Goal: Task Accomplishment & Management: Complete application form

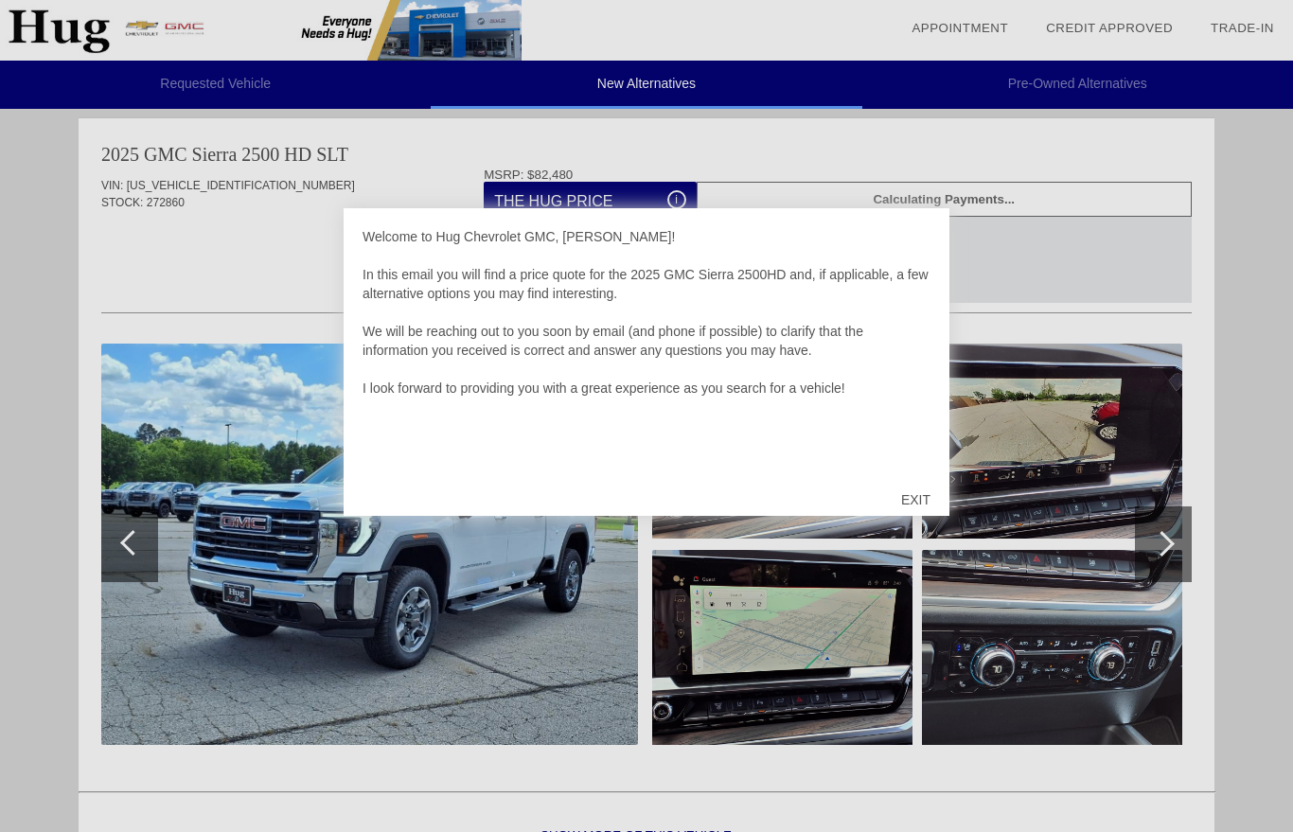
click at [916, 506] on div "EXIT" at bounding box center [915, 500] width 67 height 57
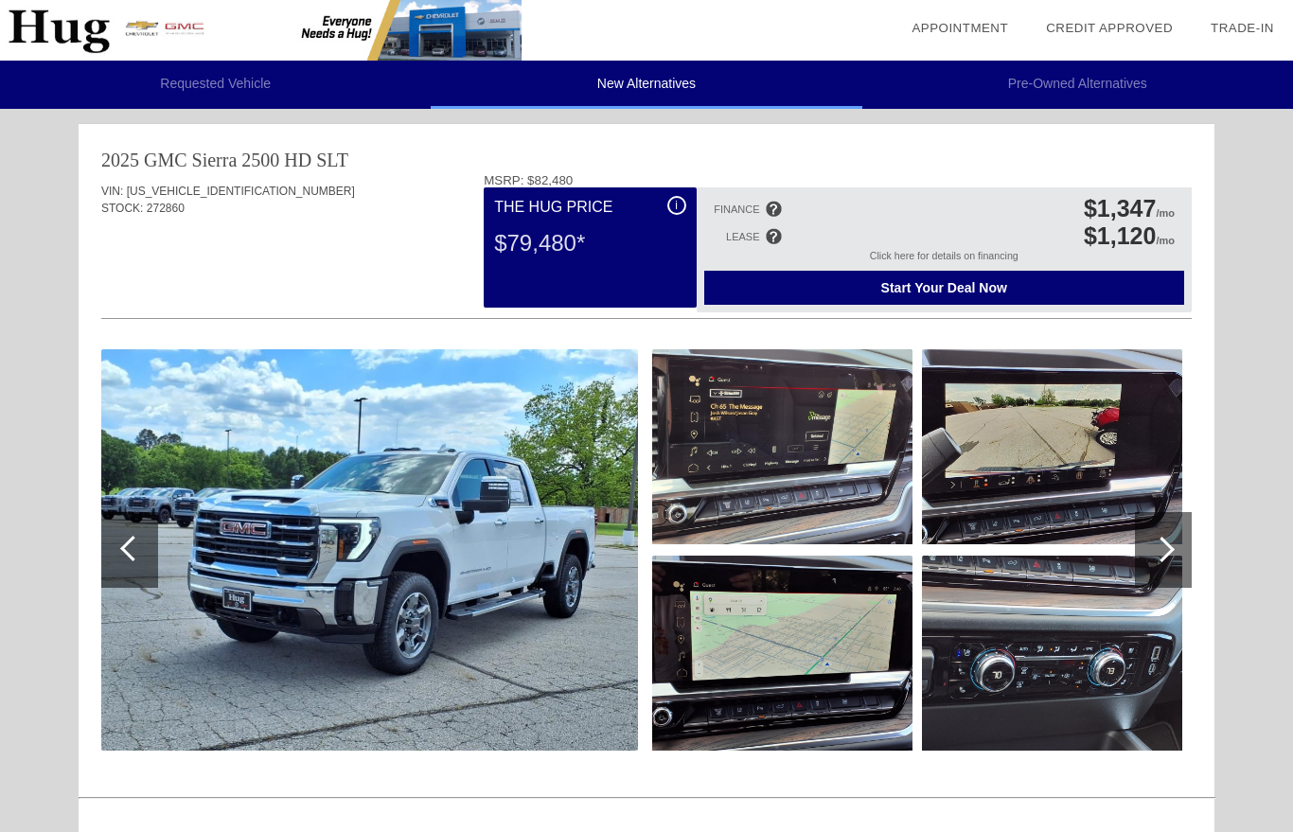
click at [137, 555] on div at bounding box center [133, 549] width 26 height 26
click at [138, 543] on div at bounding box center [133, 549] width 26 height 26
click at [1148, 548] on div at bounding box center [1163, 550] width 57 height 76
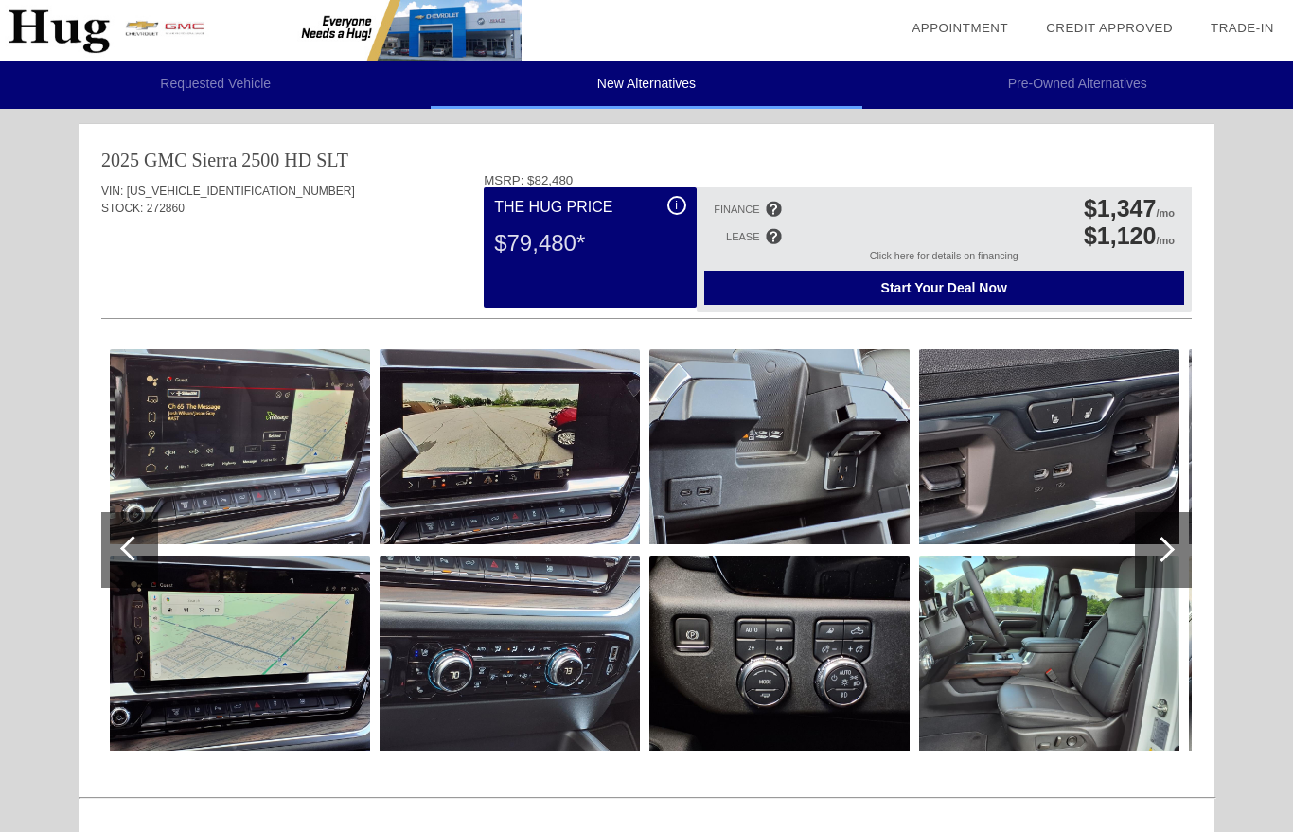
click at [1166, 550] on div at bounding box center [1162, 550] width 26 height 26
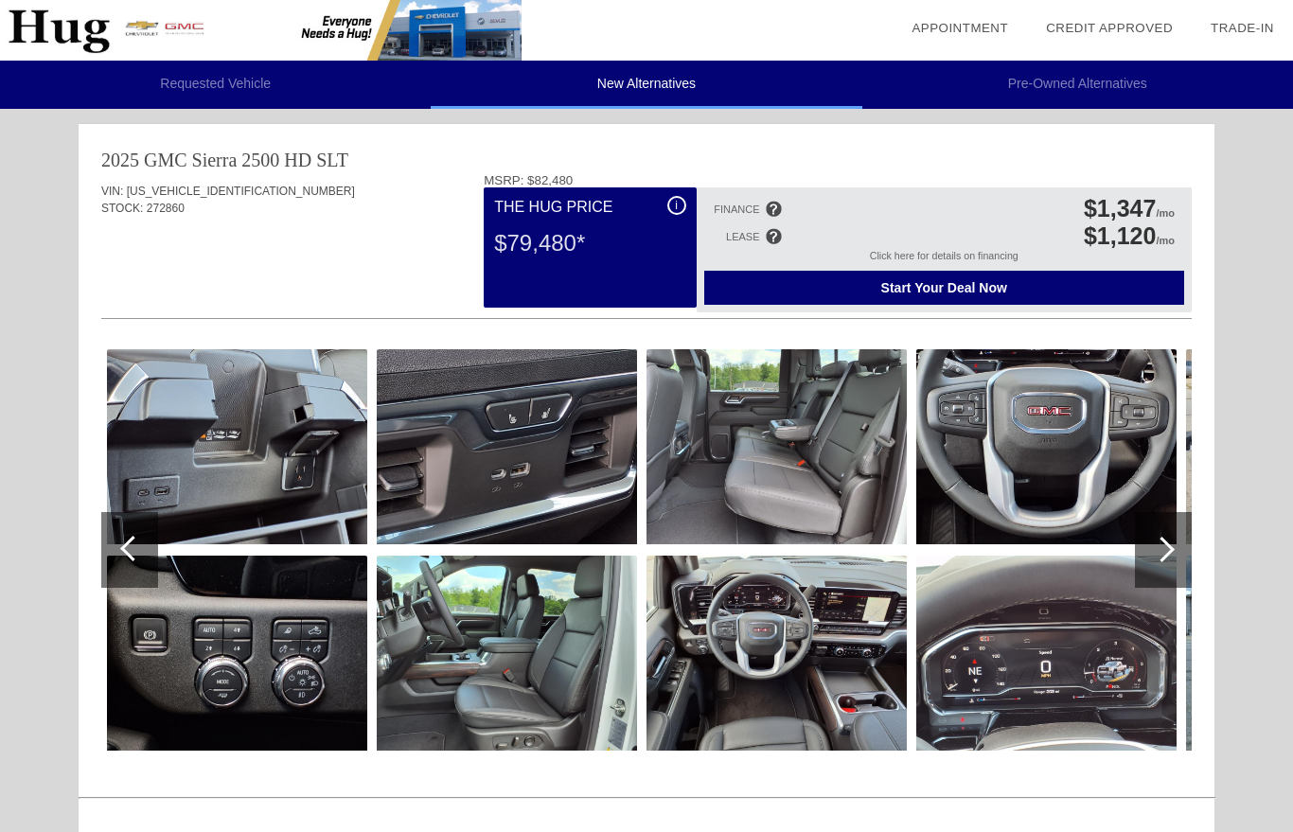
click at [1166, 551] on div at bounding box center [1162, 550] width 26 height 26
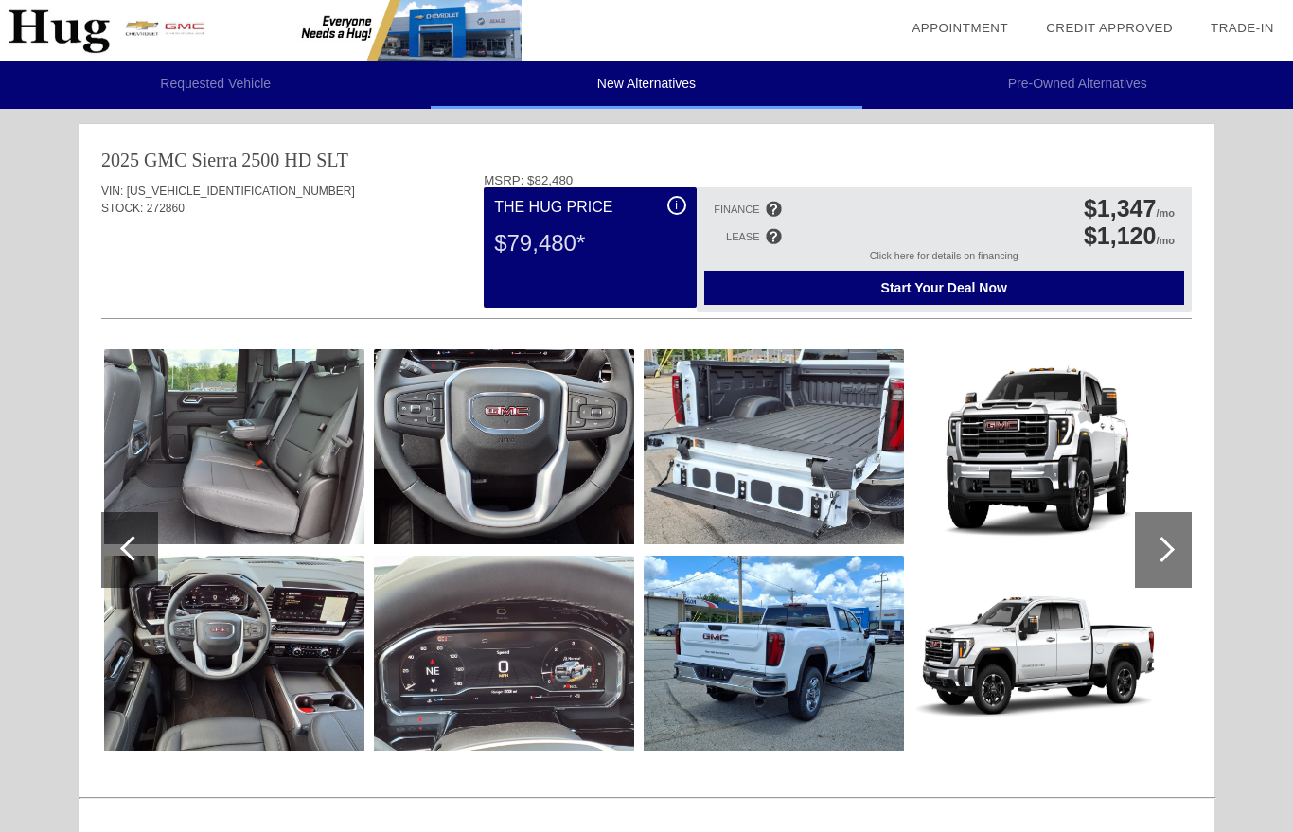
click at [1163, 537] on div at bounding box center [1163, 550] width 57 height 76
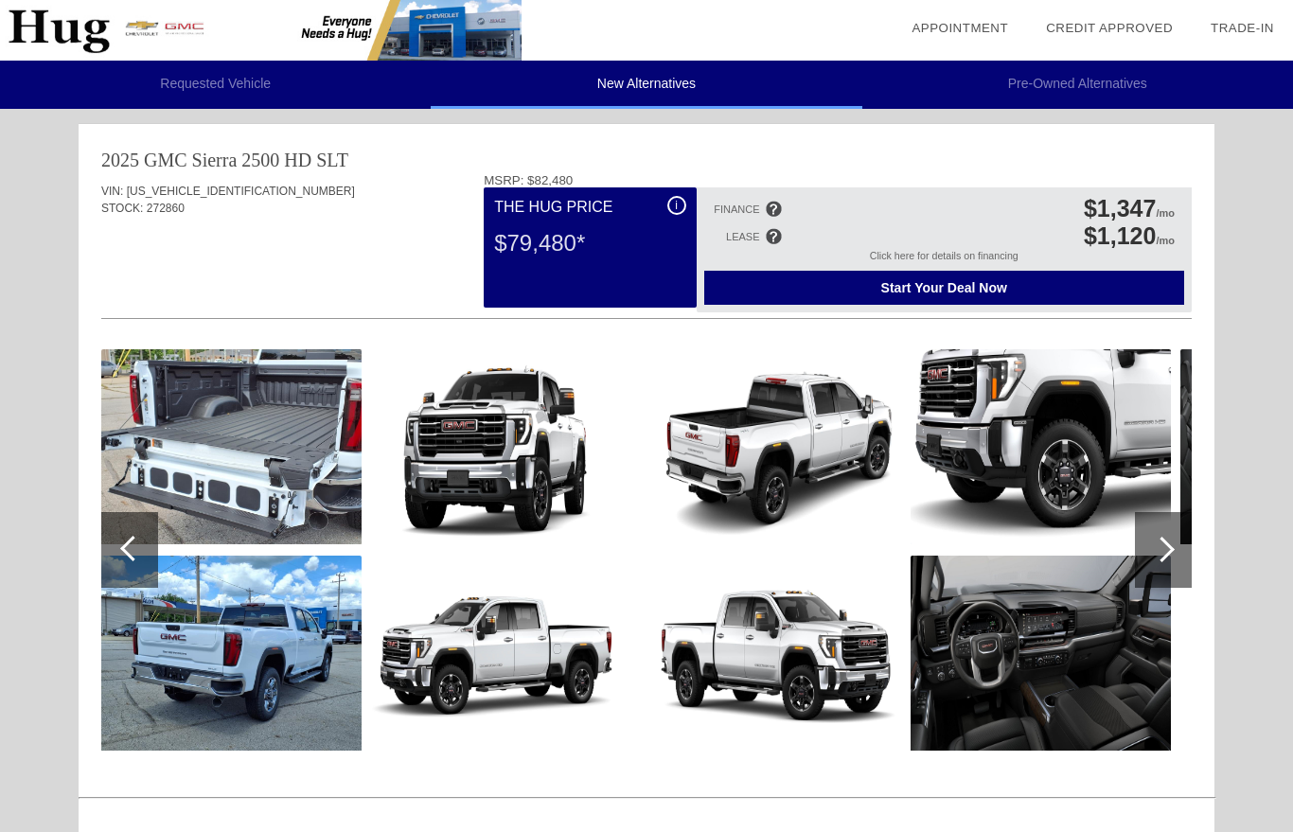
click at [1160, 542] on div at bounding box center [1162, 550] width 26 height 26
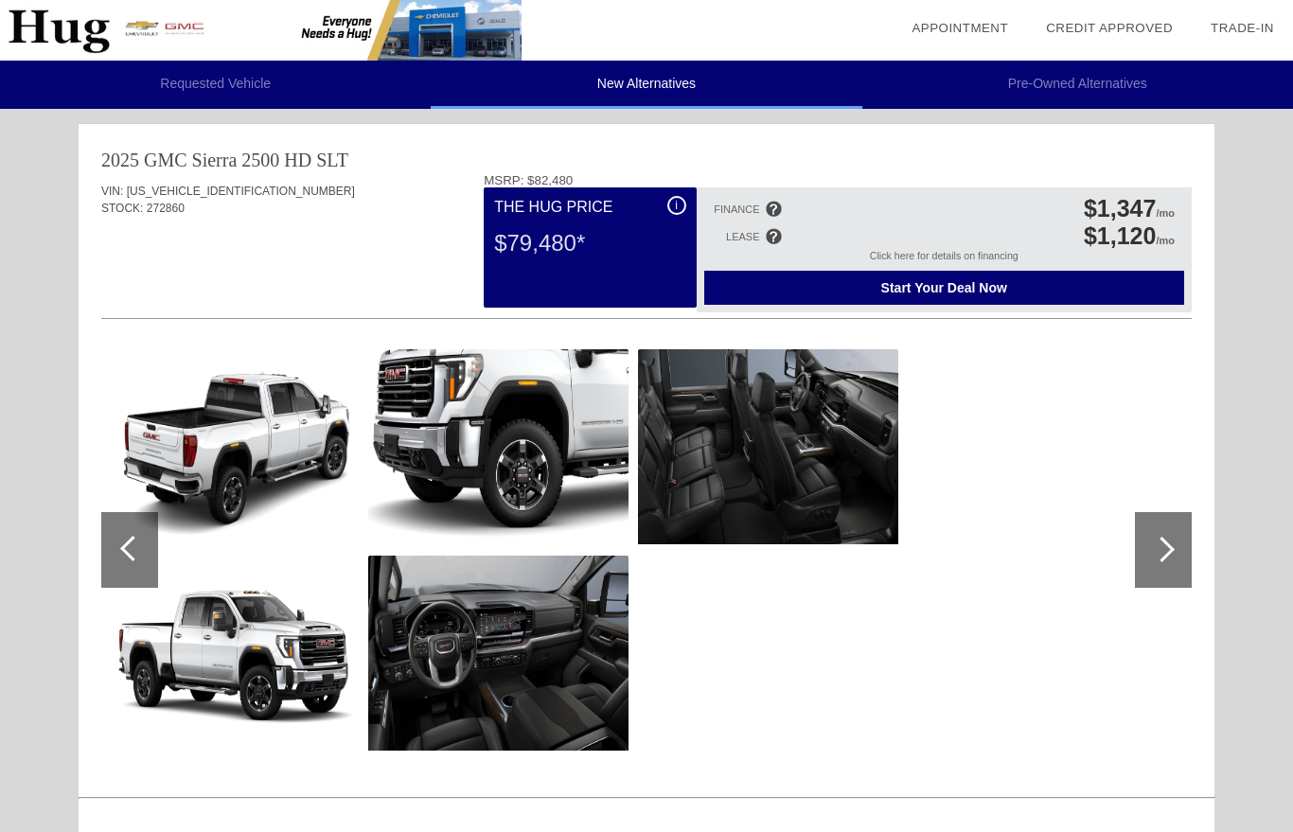
click at [123, 547] on div at bounding box center [133, 549] width 26 height 26
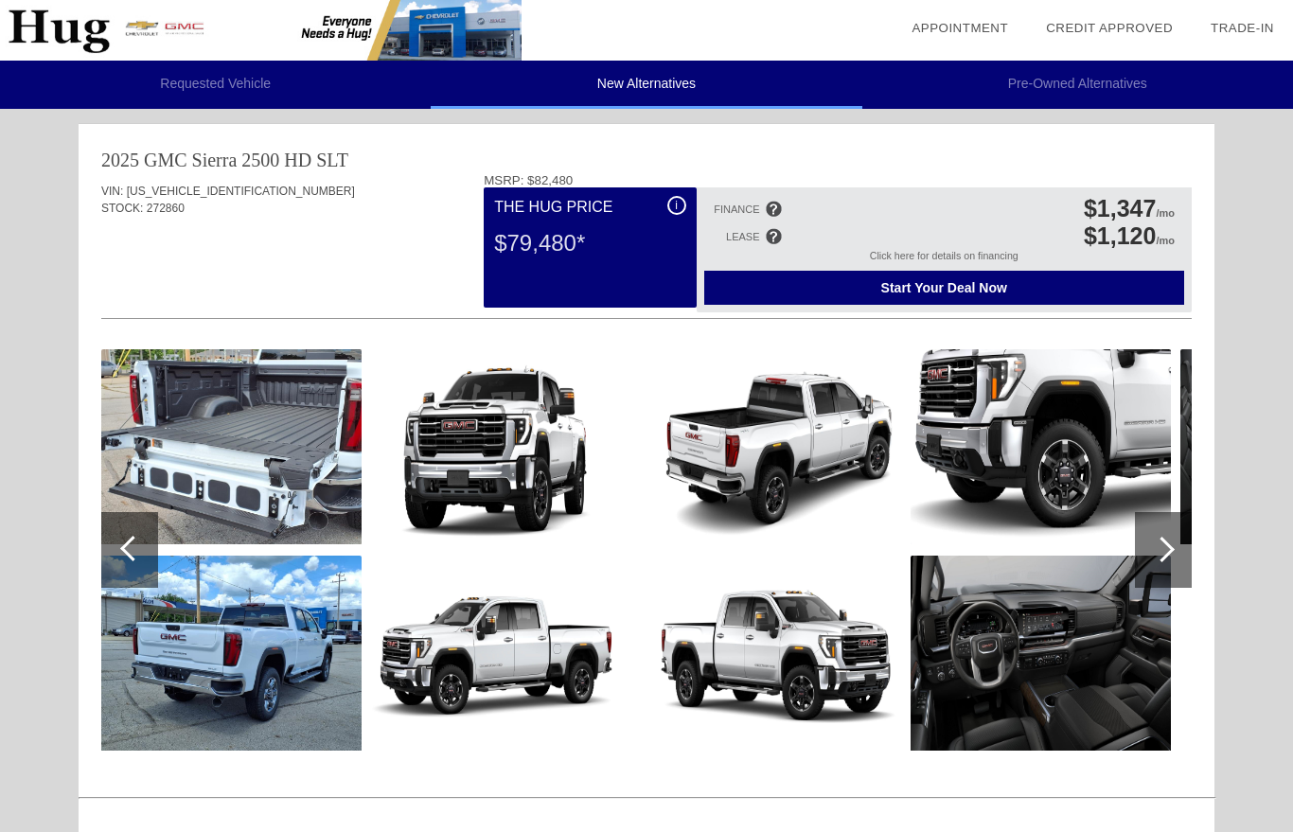
click at [150, 547] on div at bounding box center [129, 550] width 57 height 76
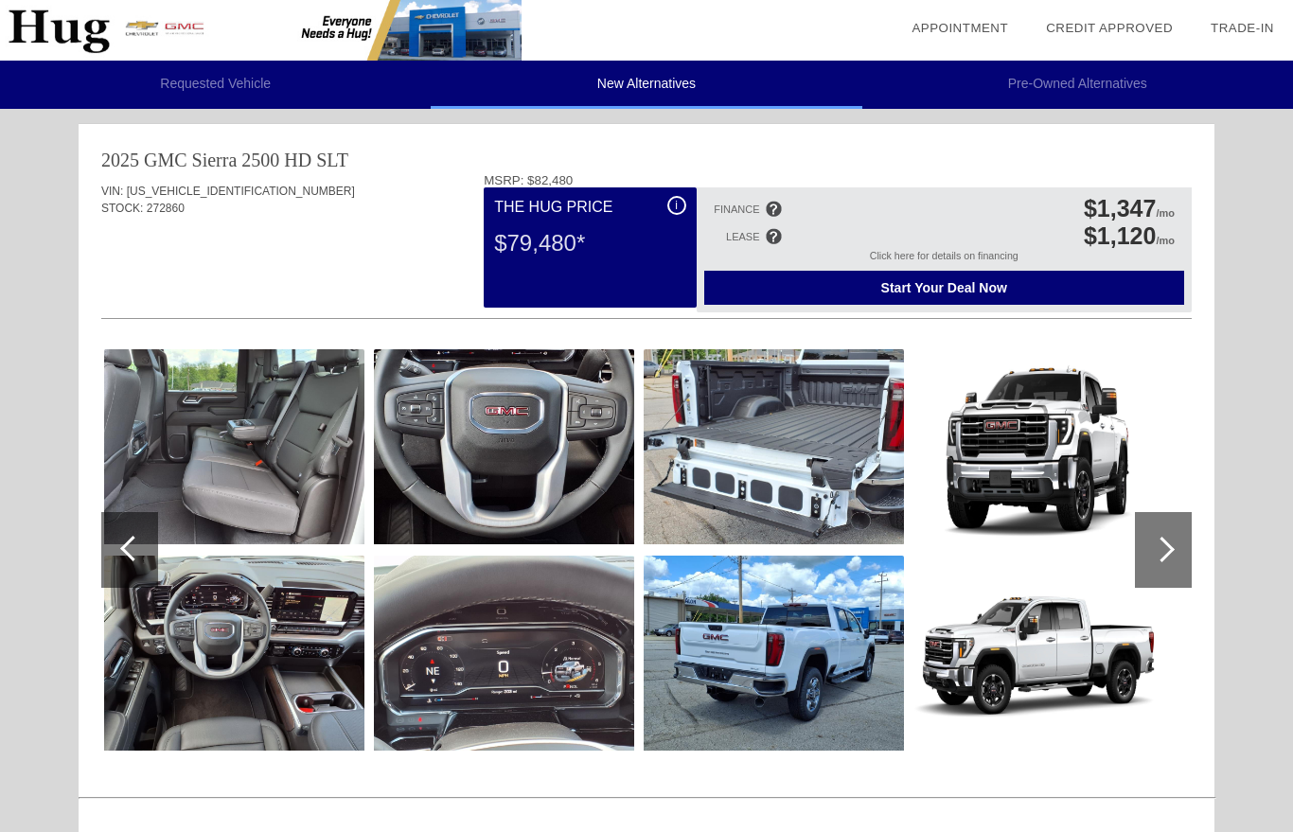
click at [146, 553] on div at bounding box center [129, 550] width 57 height 76
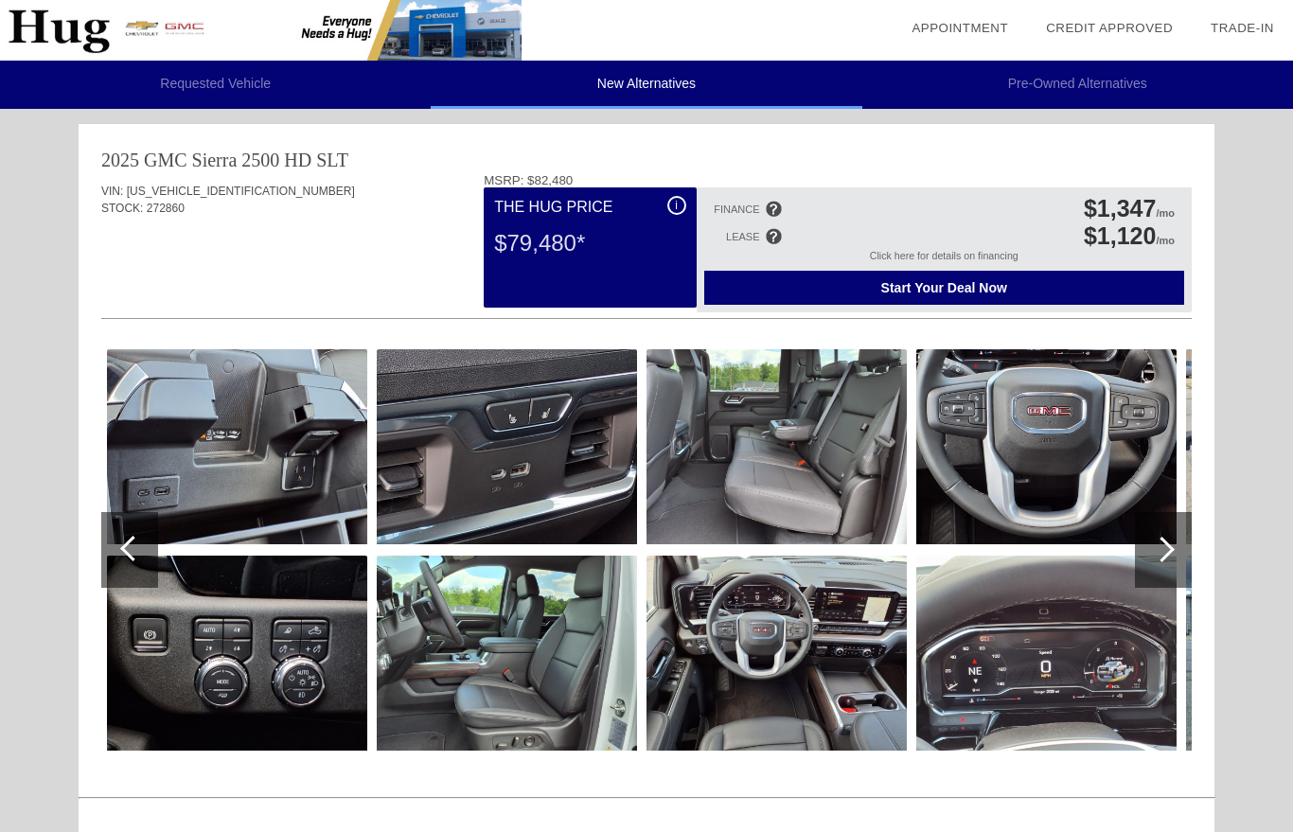
click at [134, 555] on div at bounding box center [133, 549] width 26 height 26
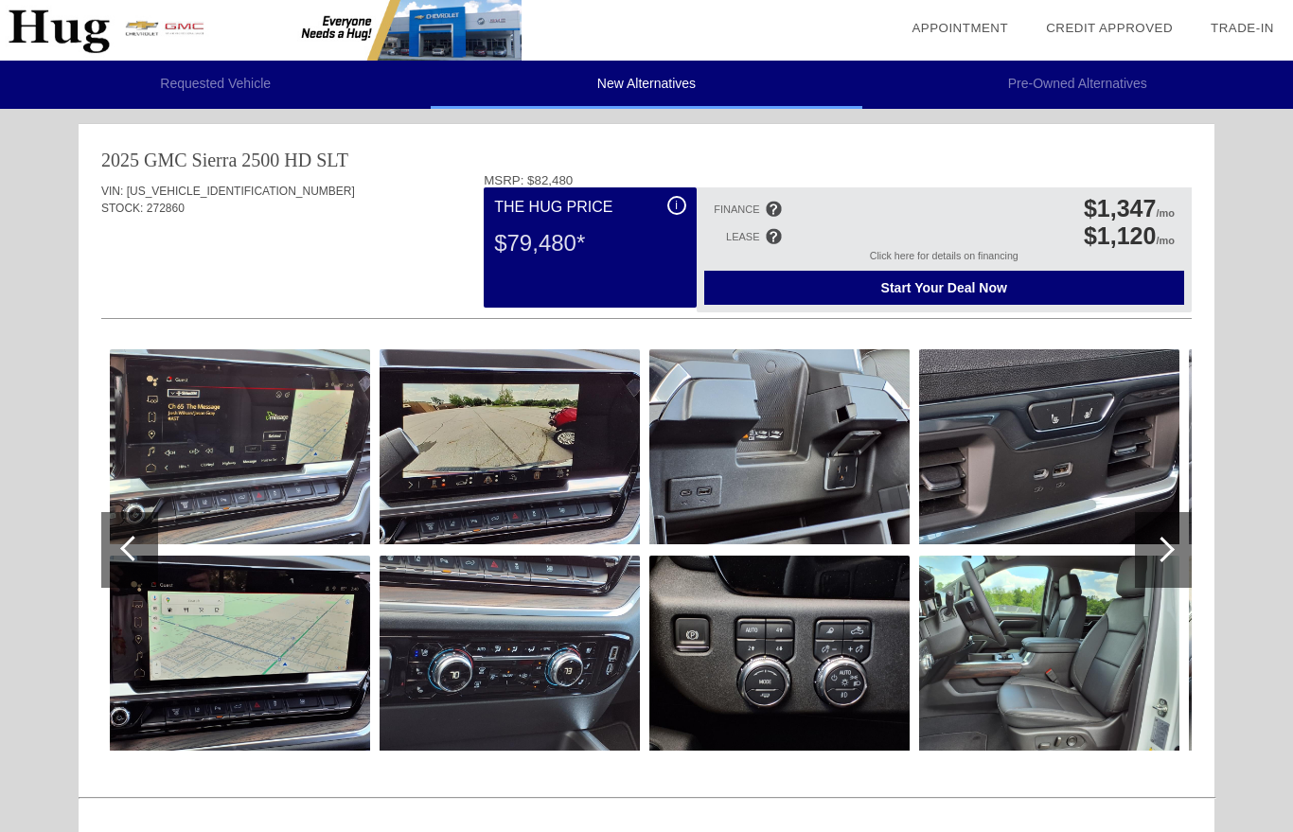
click at [125, 549] on div at bounding box center [133, 549] width 26 height 26
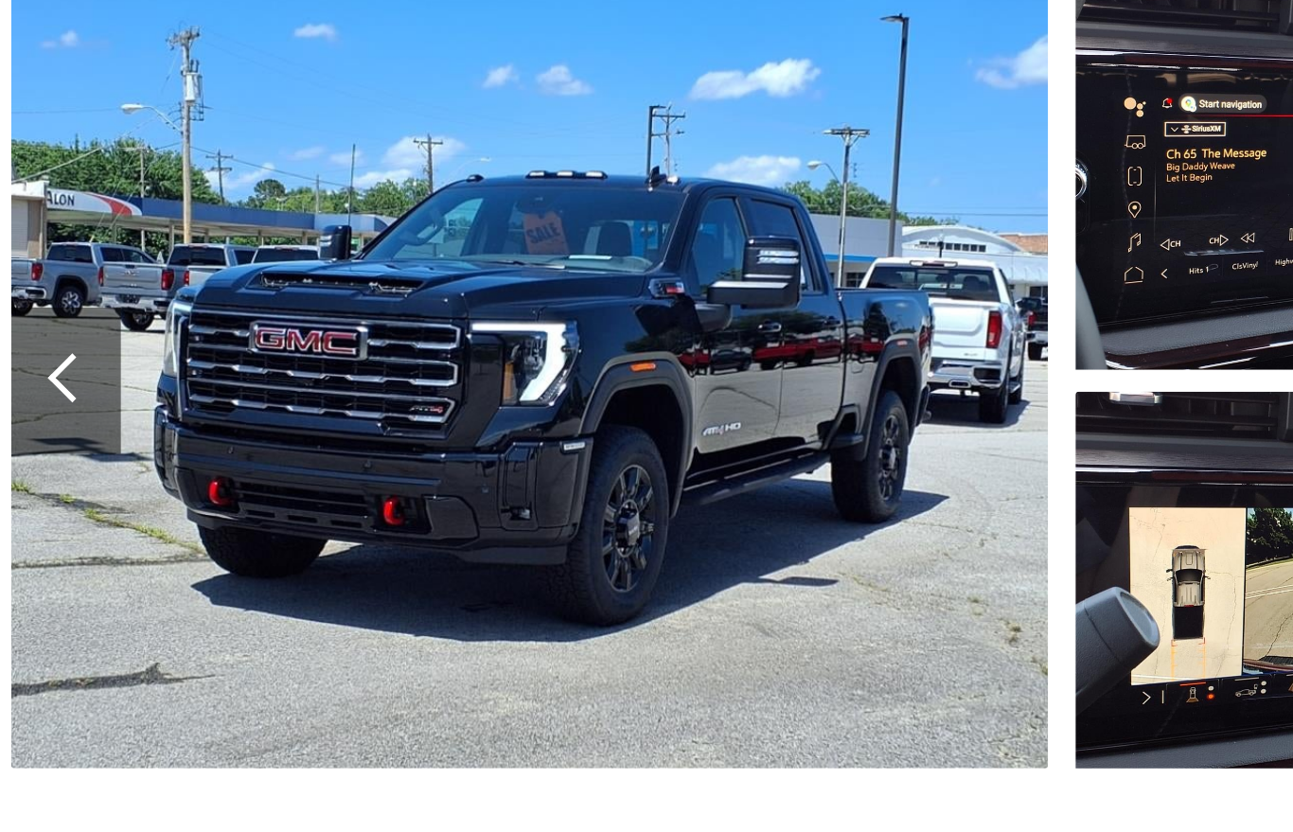
scroll to position [742, 0]
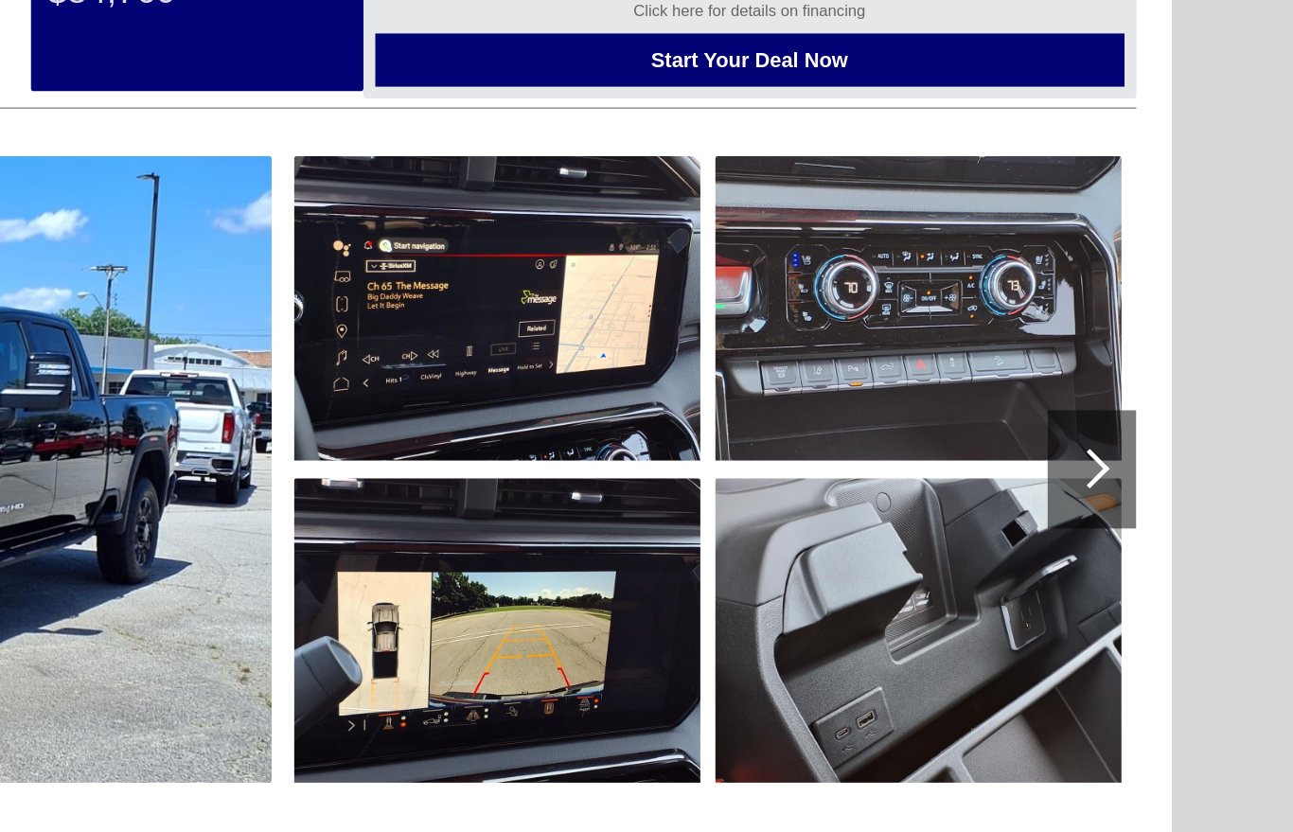
click at [1149, 567] on div at bounding box center [1162, 580] width 26 height 26
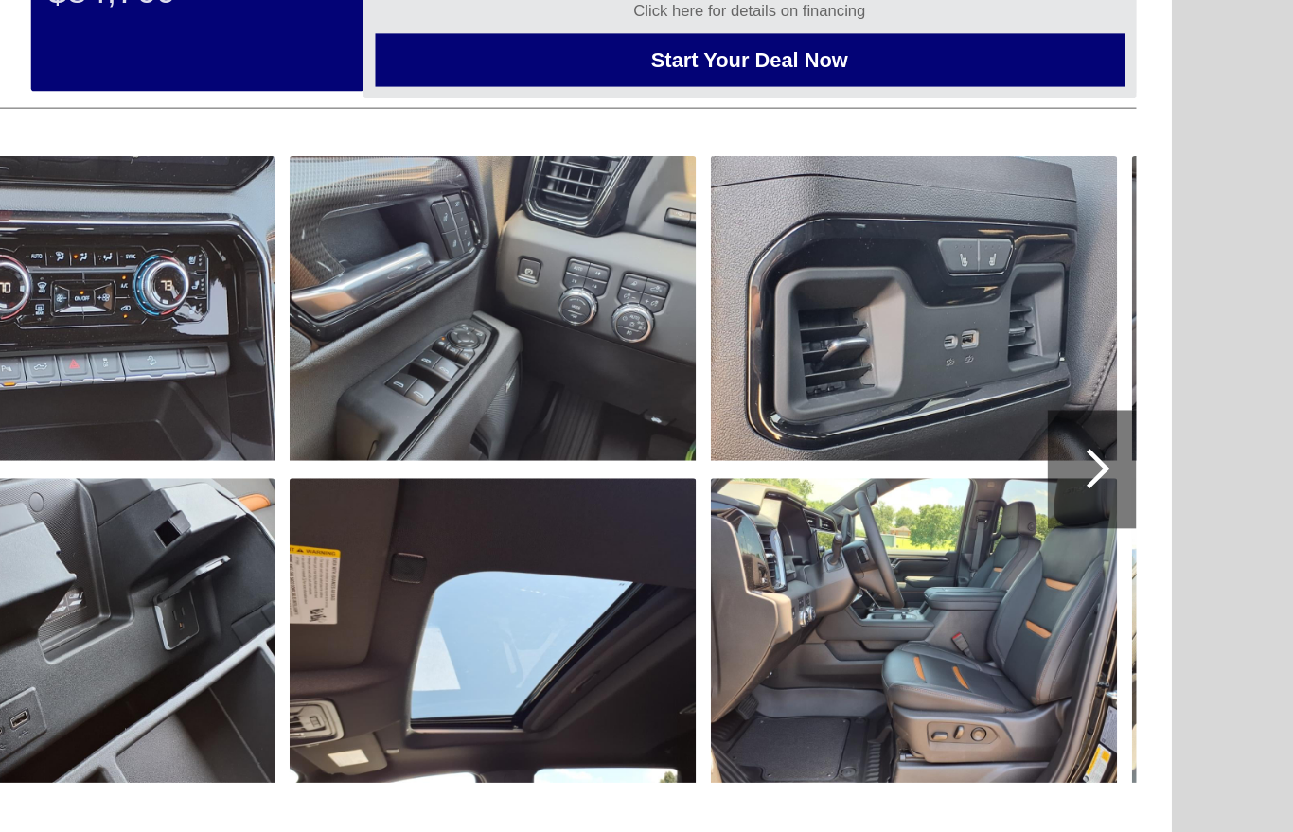
click at [1149, 567] on div at bounding box center [1162, 580] width 26 height 26
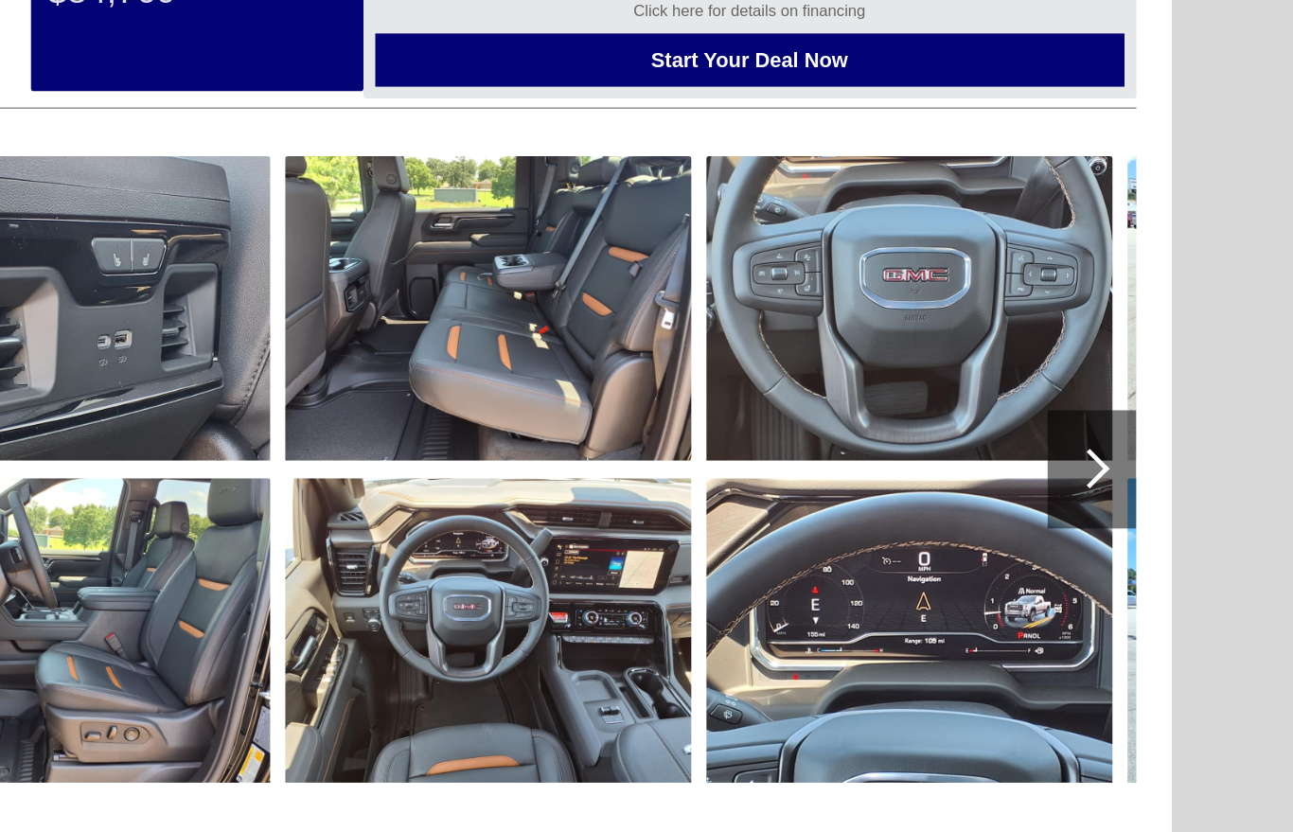
click at [1149, 567] on div at bounding box center [1162, 580] width 26 height 26
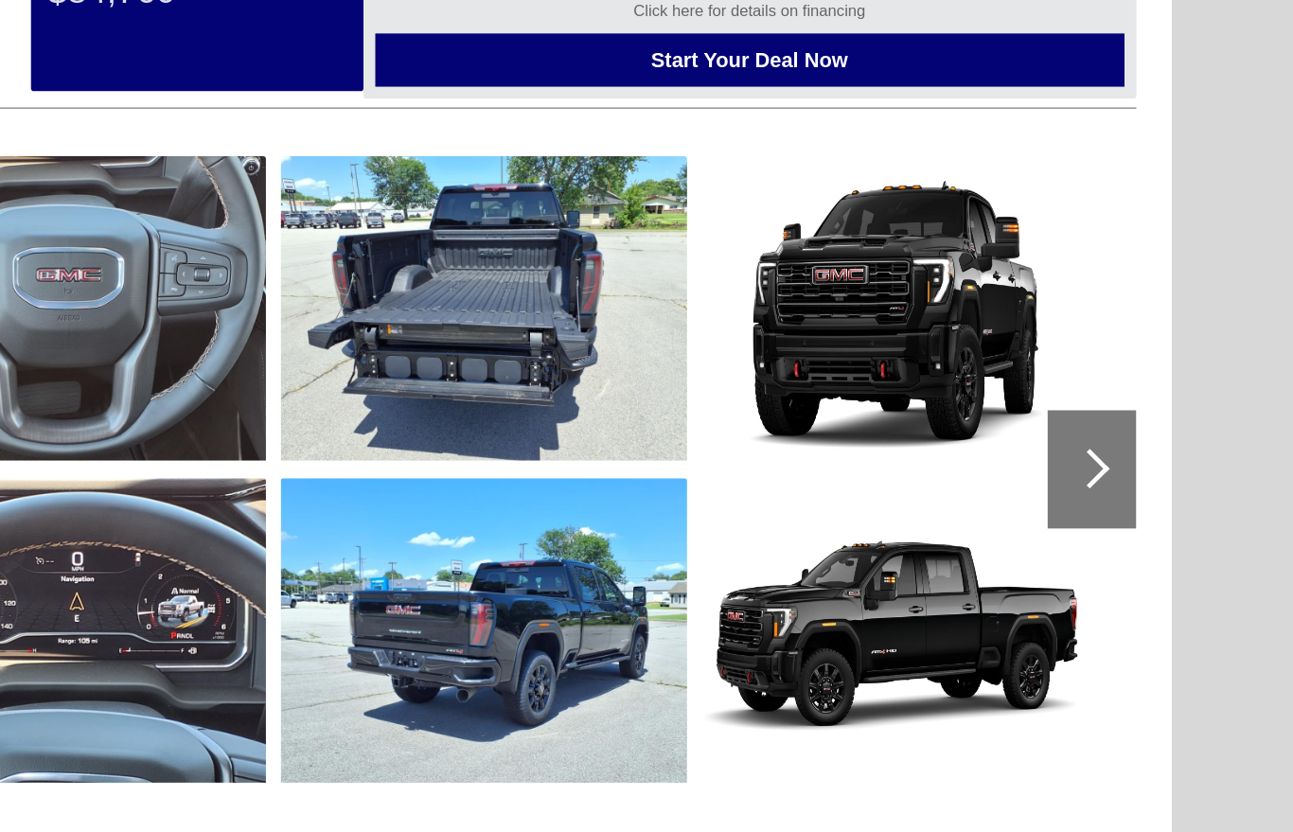
click at [1149, 567] on div at bounding box center [1162, 580] width 26 height 26
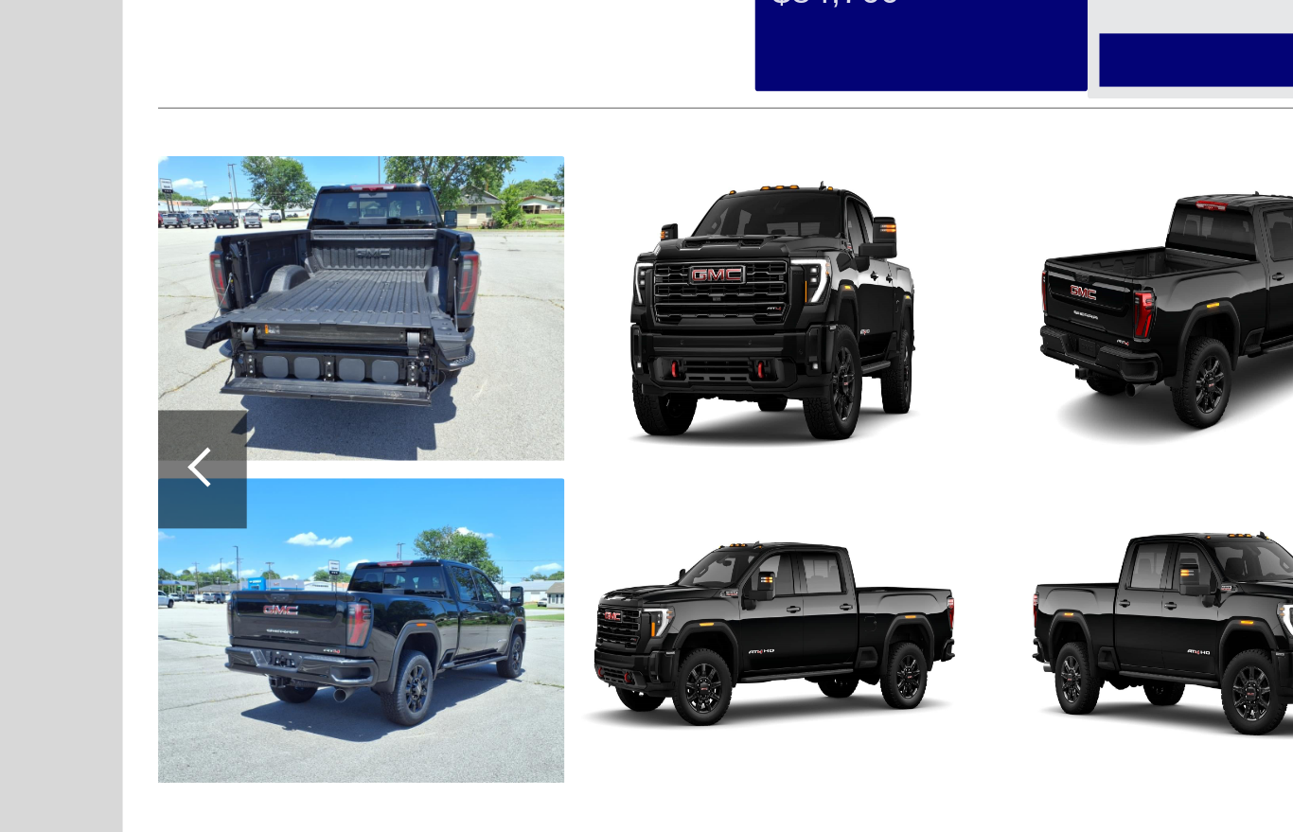
click at [131, 566] on div at bounding box center [133, 579] width 26 height 26
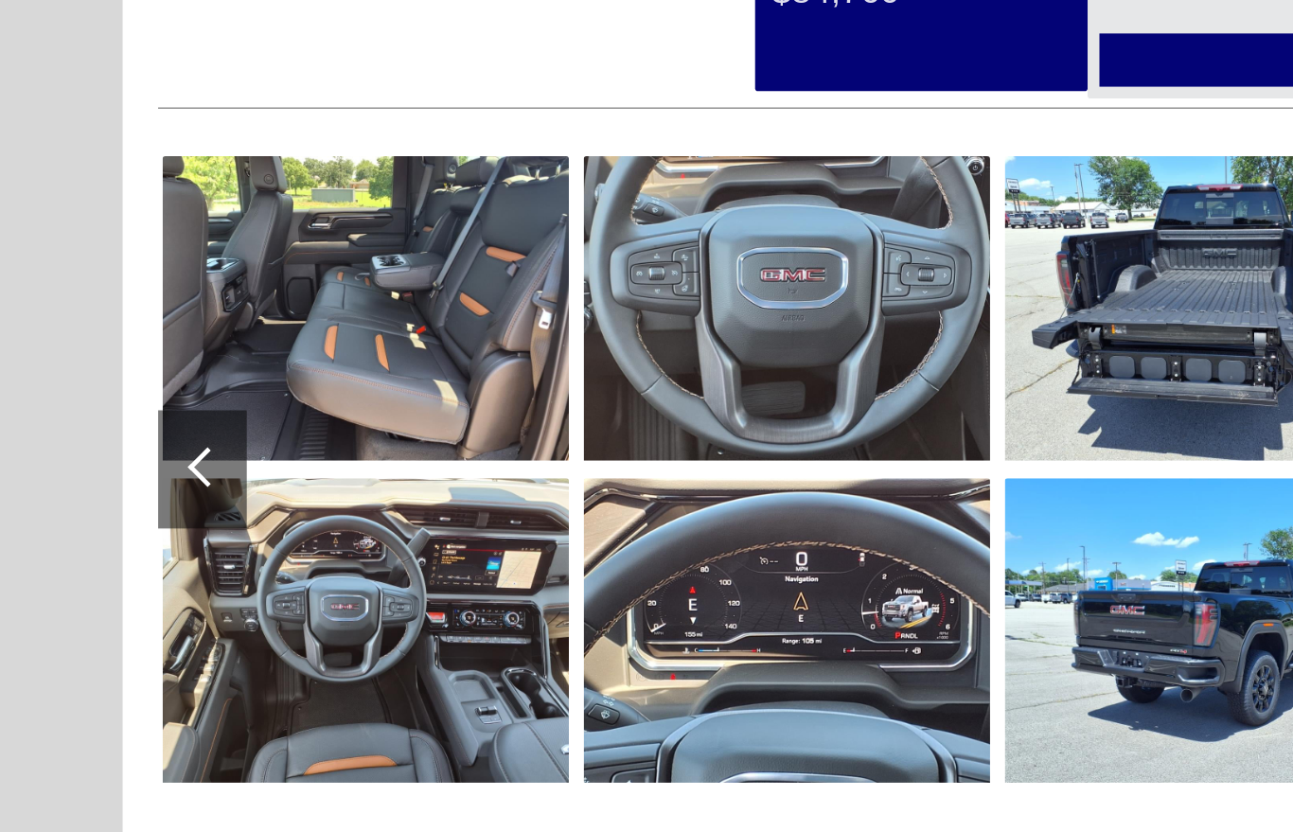
click at [125, 566] on div at bounding box center [133, 579] width 26 height 26
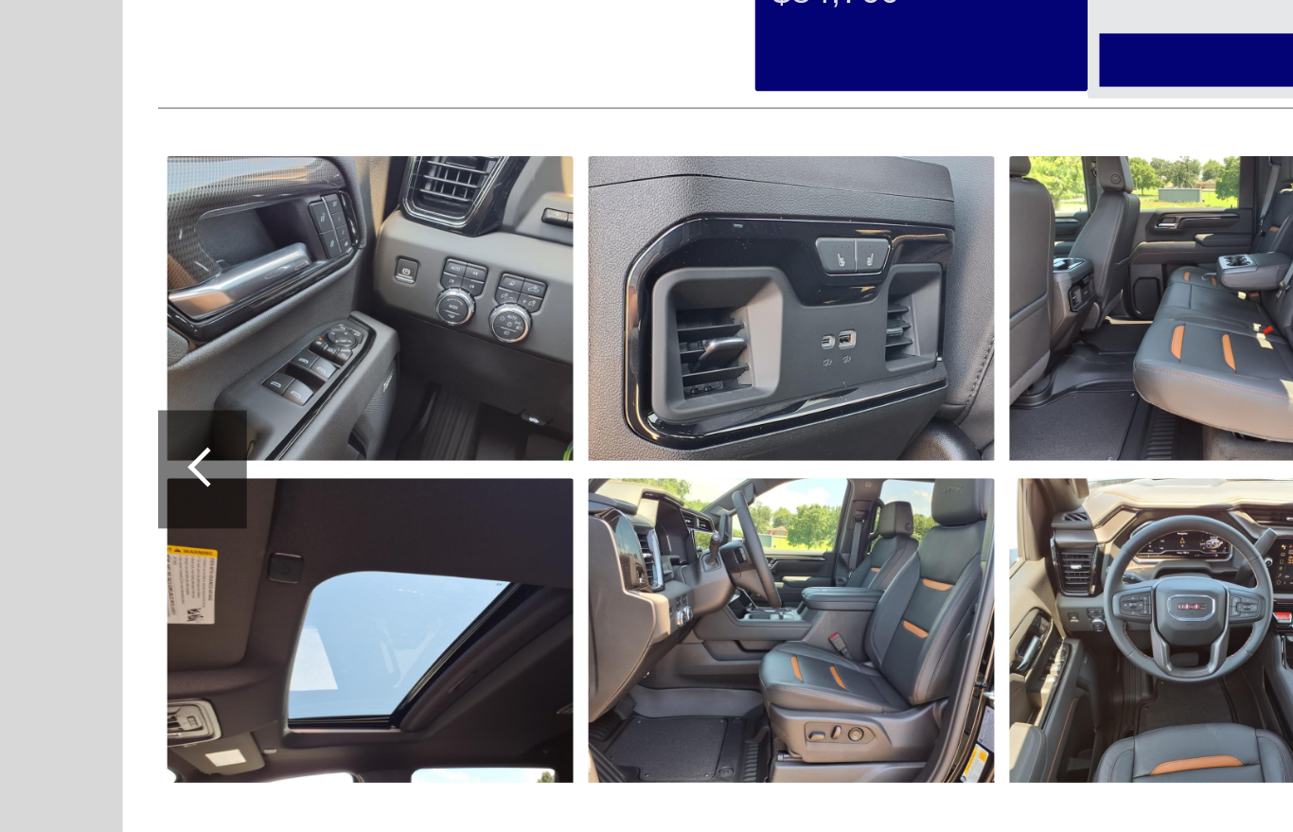
click at [126, 566] on div at bounding box center [133, 579] width 26 height 26
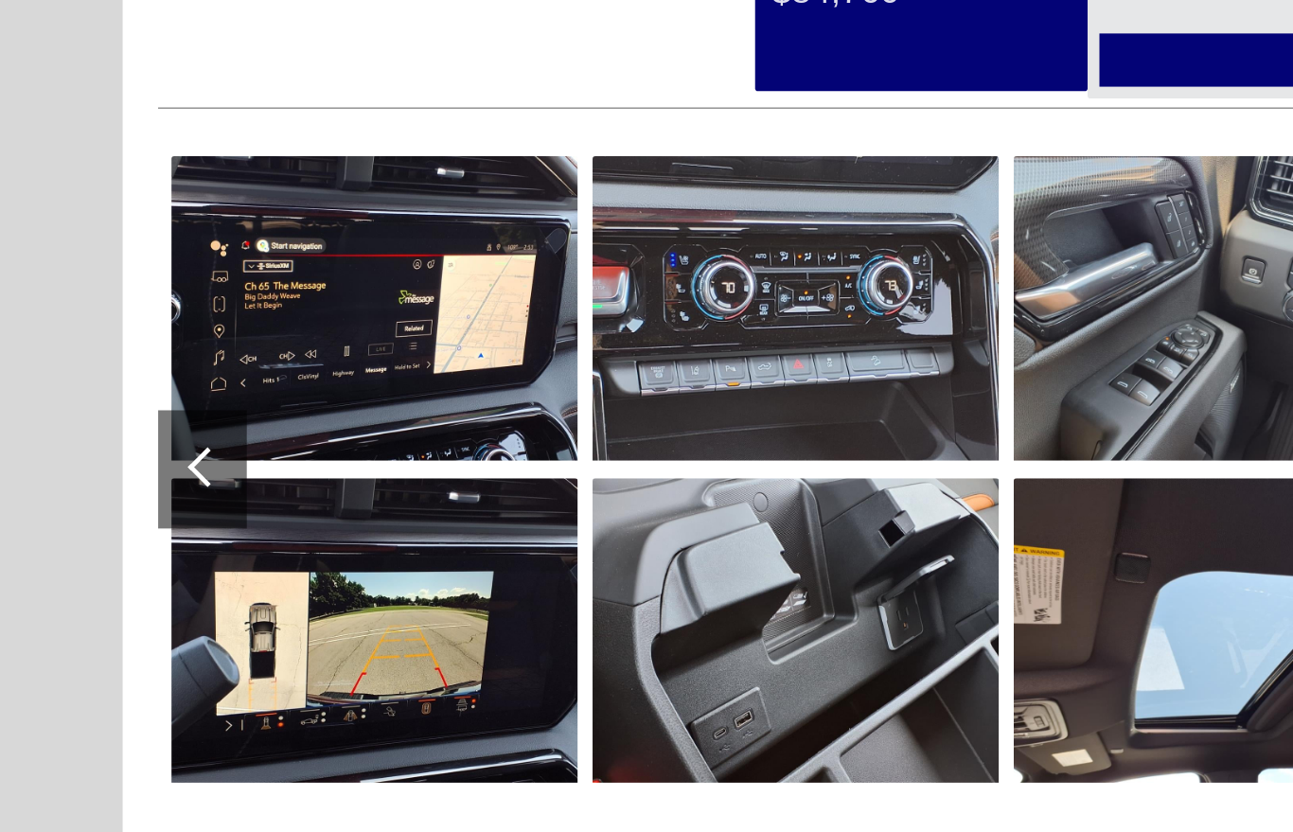
click at [134, 566] on div at bounding box center [133, 579] width 26 height 26
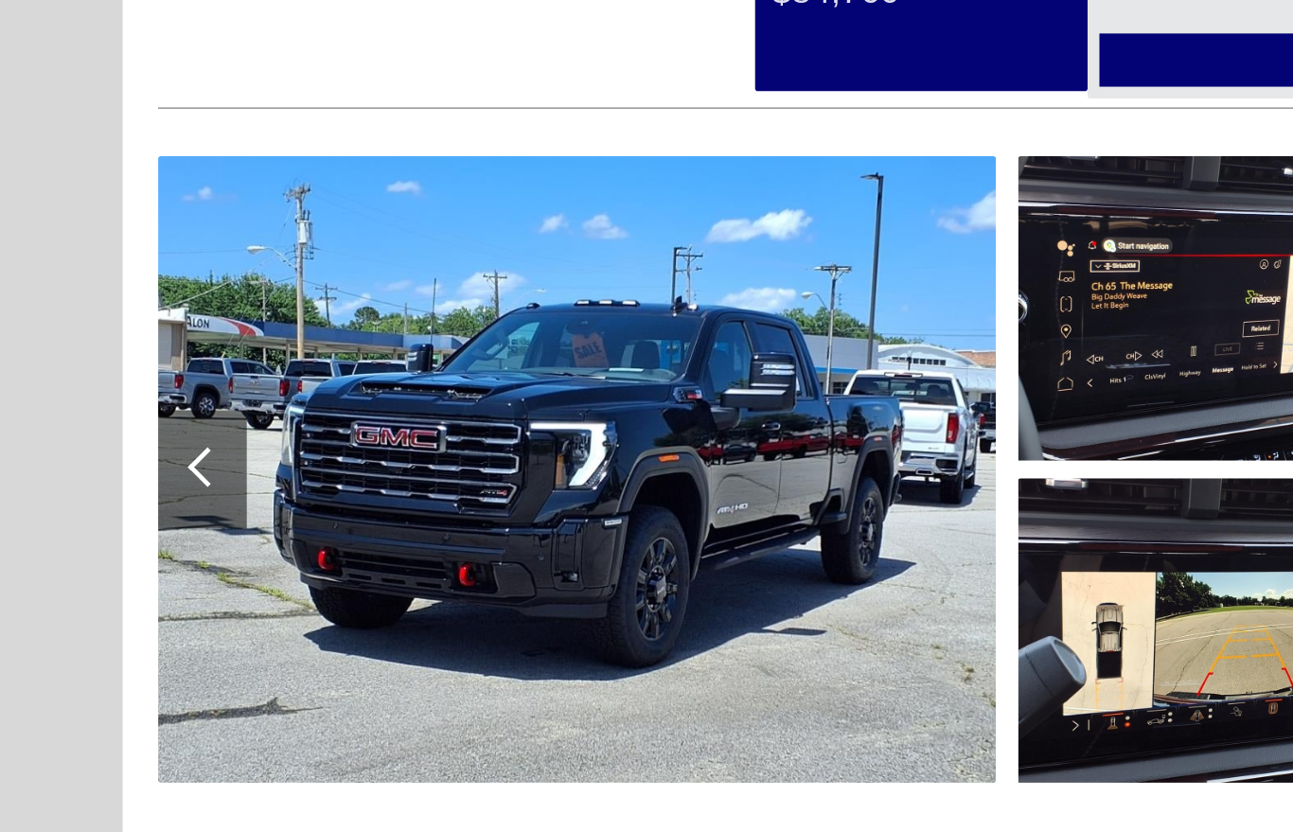
click at [120, 543] on div at bounding box center [129, 581] width 57 height 76
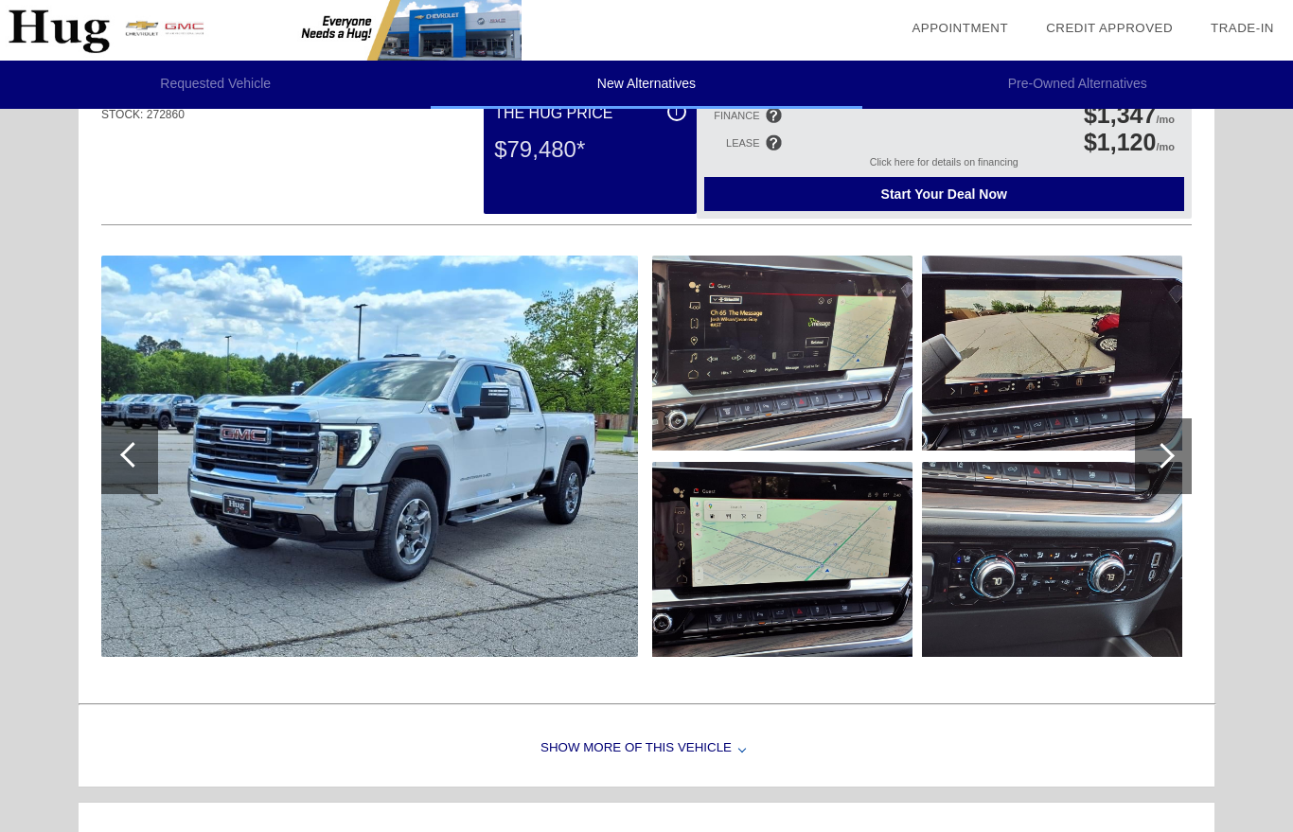
scroll to position [0, 0]
